Goal: Task Accomplishment & Management: Use online tool/utility

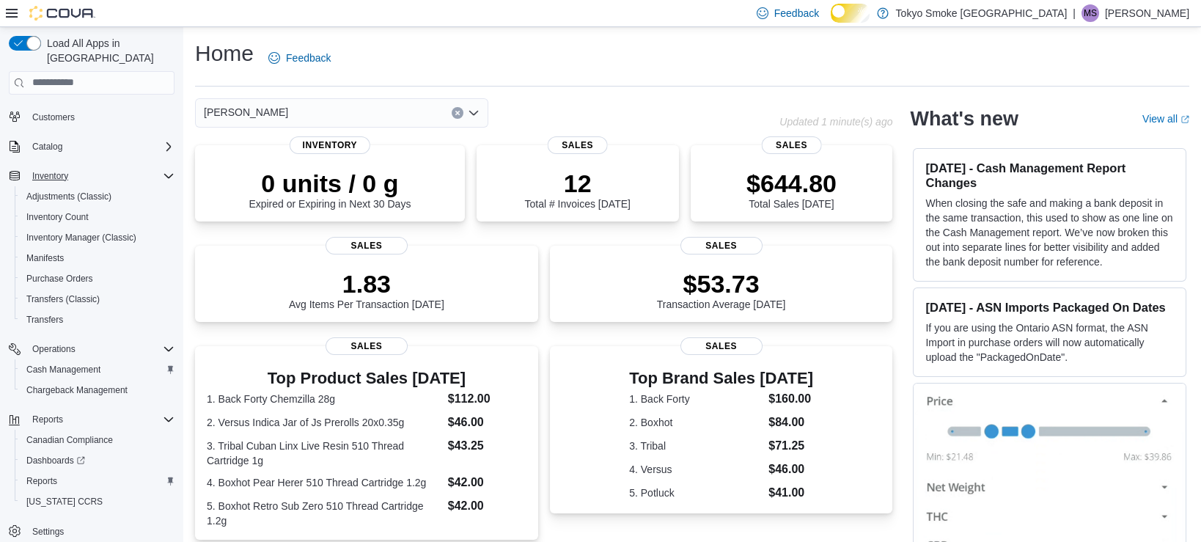
scroll to position [108, 0]
click at [56, 475] on span "Reports" at bounding box center [41, 481] width 31 height 12
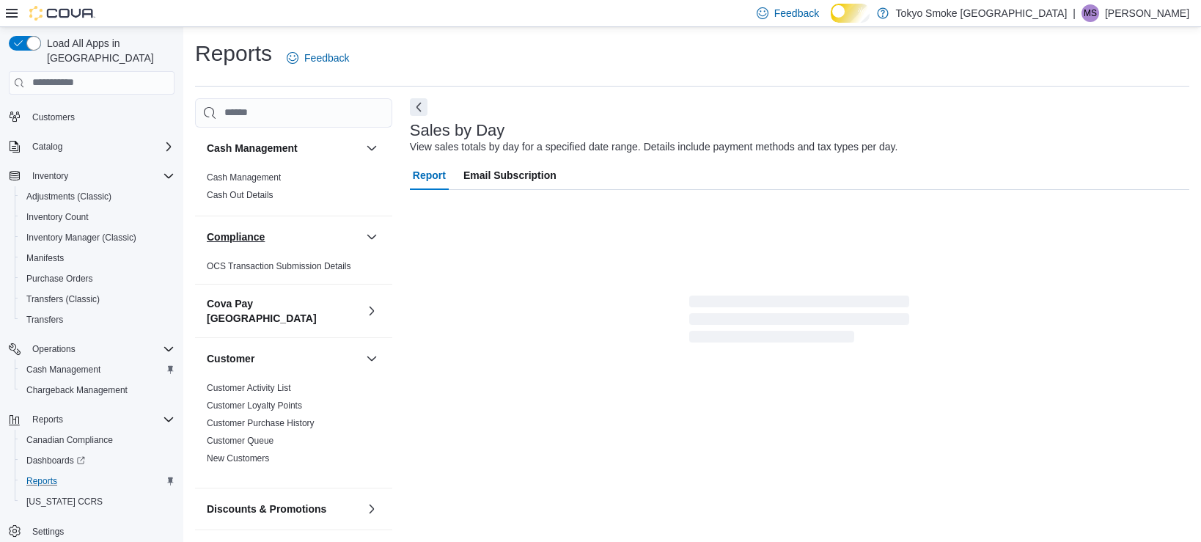
scroll to position [11, 0]
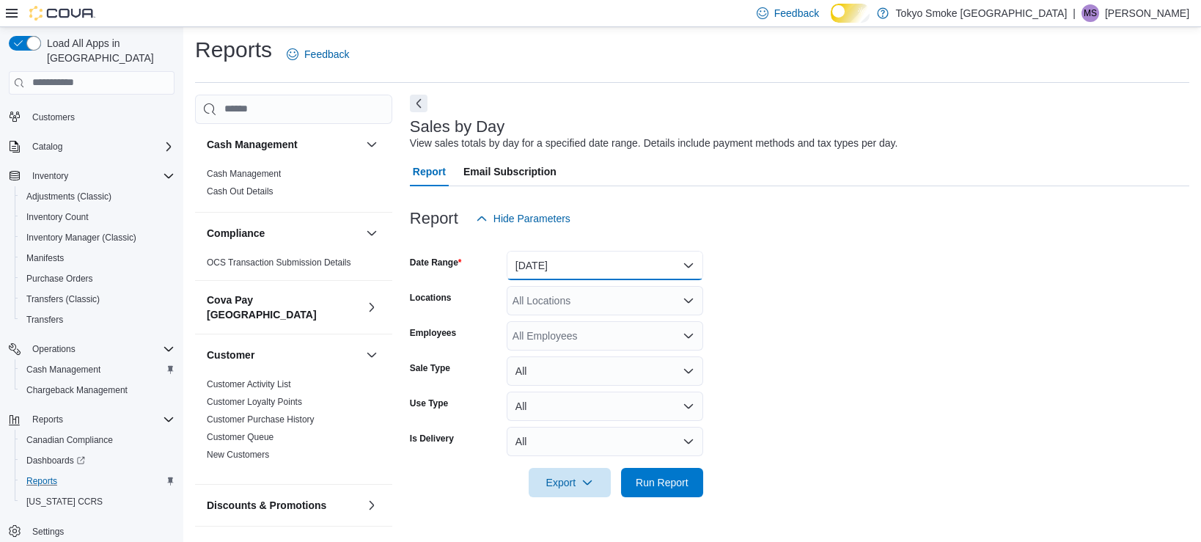
click at [545, 264] on button "[DATE]" at bounding box center [605, 265] width 197 height 29
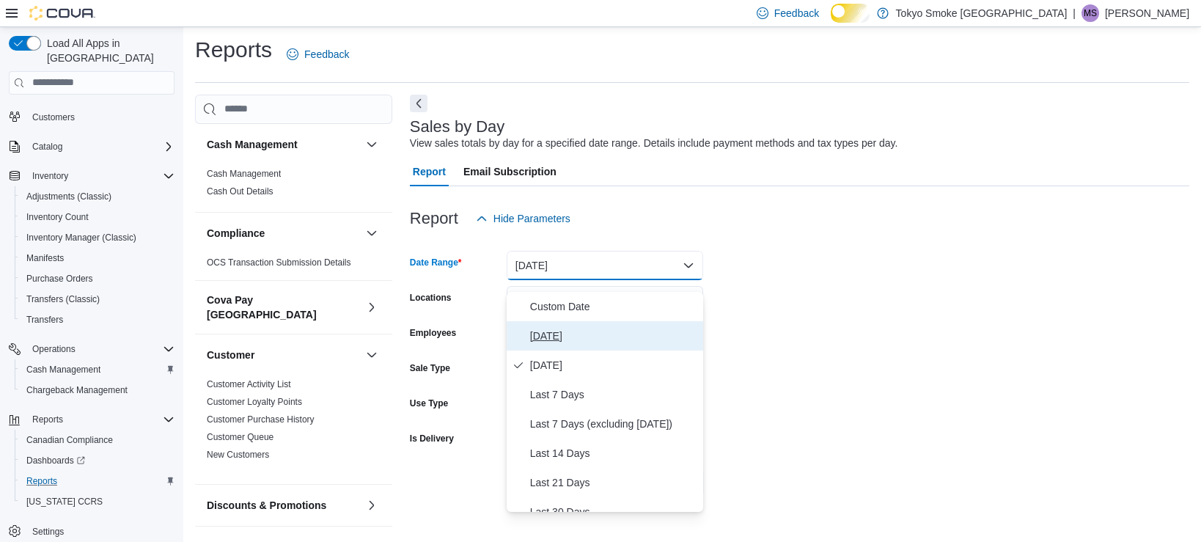
drag, startPoint x: 549, startPoint y: 331, endPoint x: 563, endPoint y: 322, distance: 15.9
click at [549, 332] on span "[DATE]" at bounding box center [613, 336] width 167 height 18
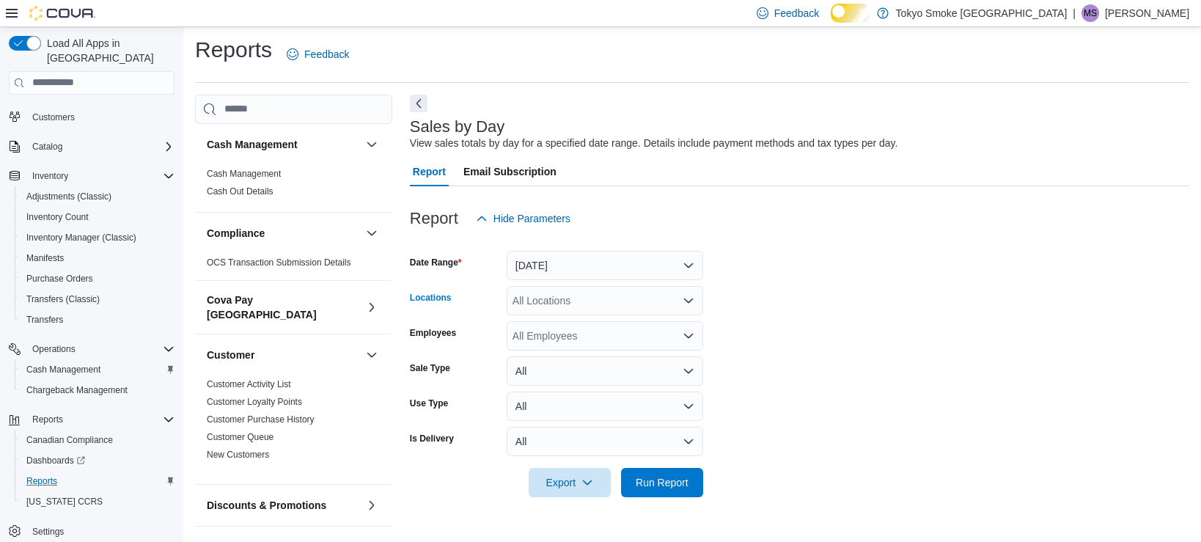
click at [568, 312] on div "All Locations" at bounding box center [605, 300] width 197 height 29
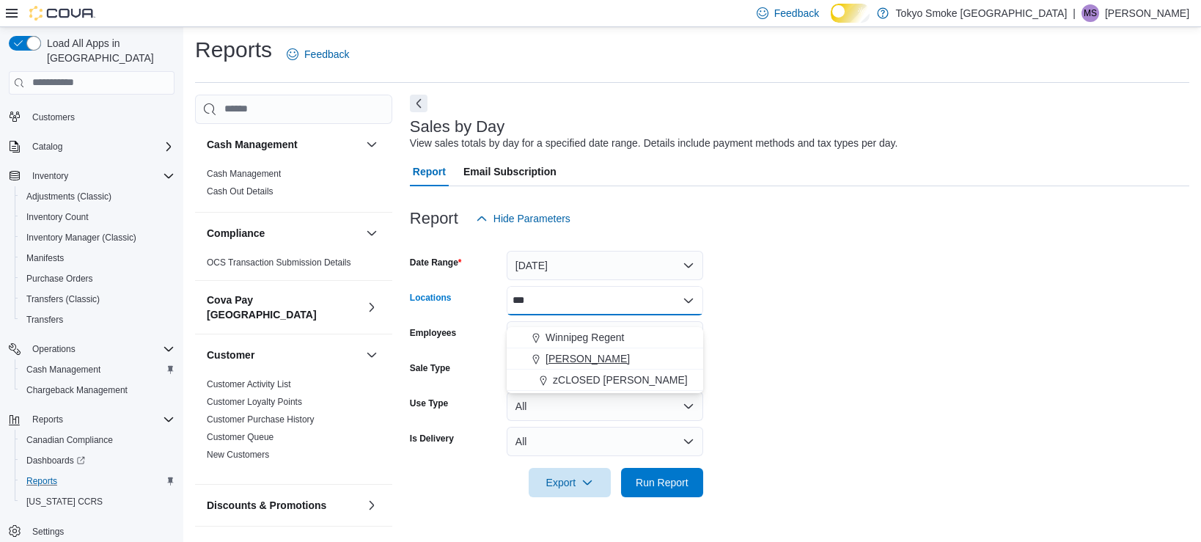
type input "***"
click at [563, 351] on span "[PERSON_NAME]" at bounding box center [588, 358] width 84 height 15
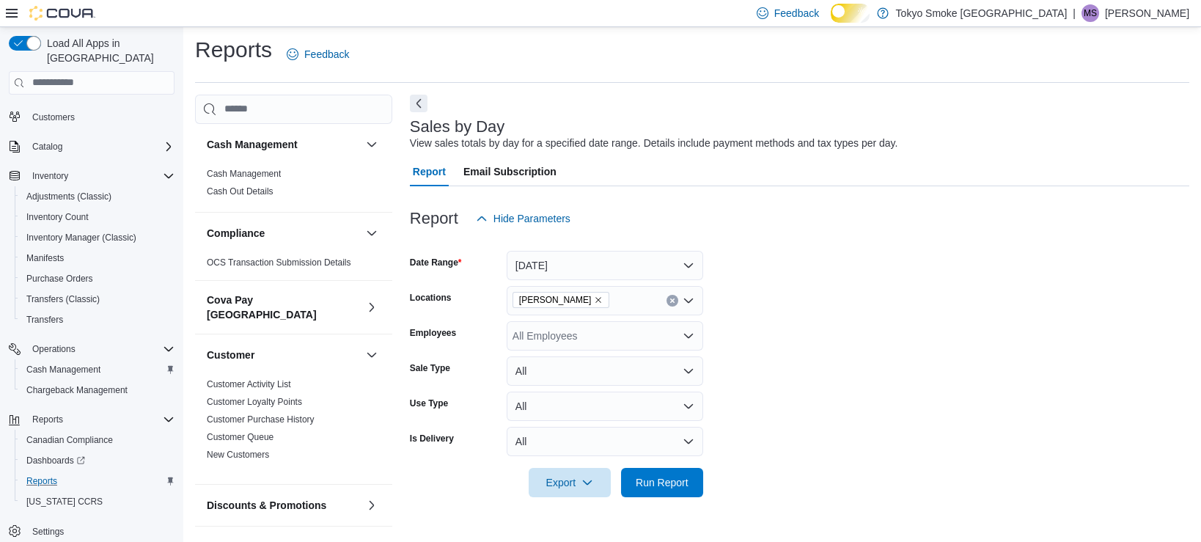
click at [716, 326] on form "Date Range [DATE] Locations [GEOGRAPHIC_DATA][PERSON_NAME] Employees All Employ…" at bounding box center [800, 365] width 780 height 264
click at [672, 489] on span "Run Report" at bounding box center [662, 482] width 53 height 15
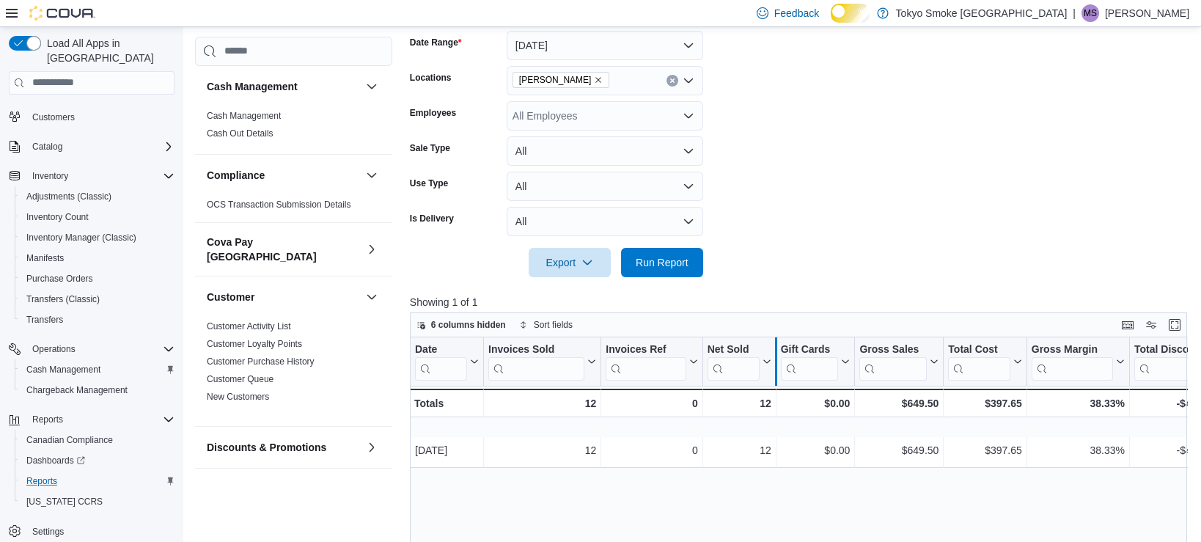
scroll to position [194, 0]
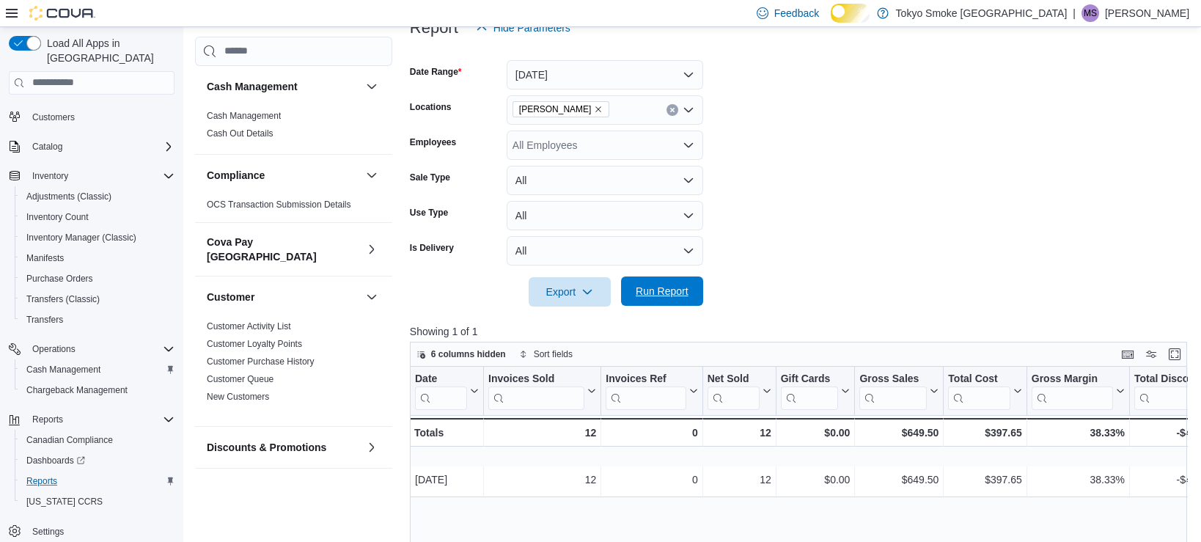
click at [689, 299] on span "Run Report" at bounding box center [662, 291] width 53 height 15
